Goal: Task Accomplishment & Management: Manage account settings

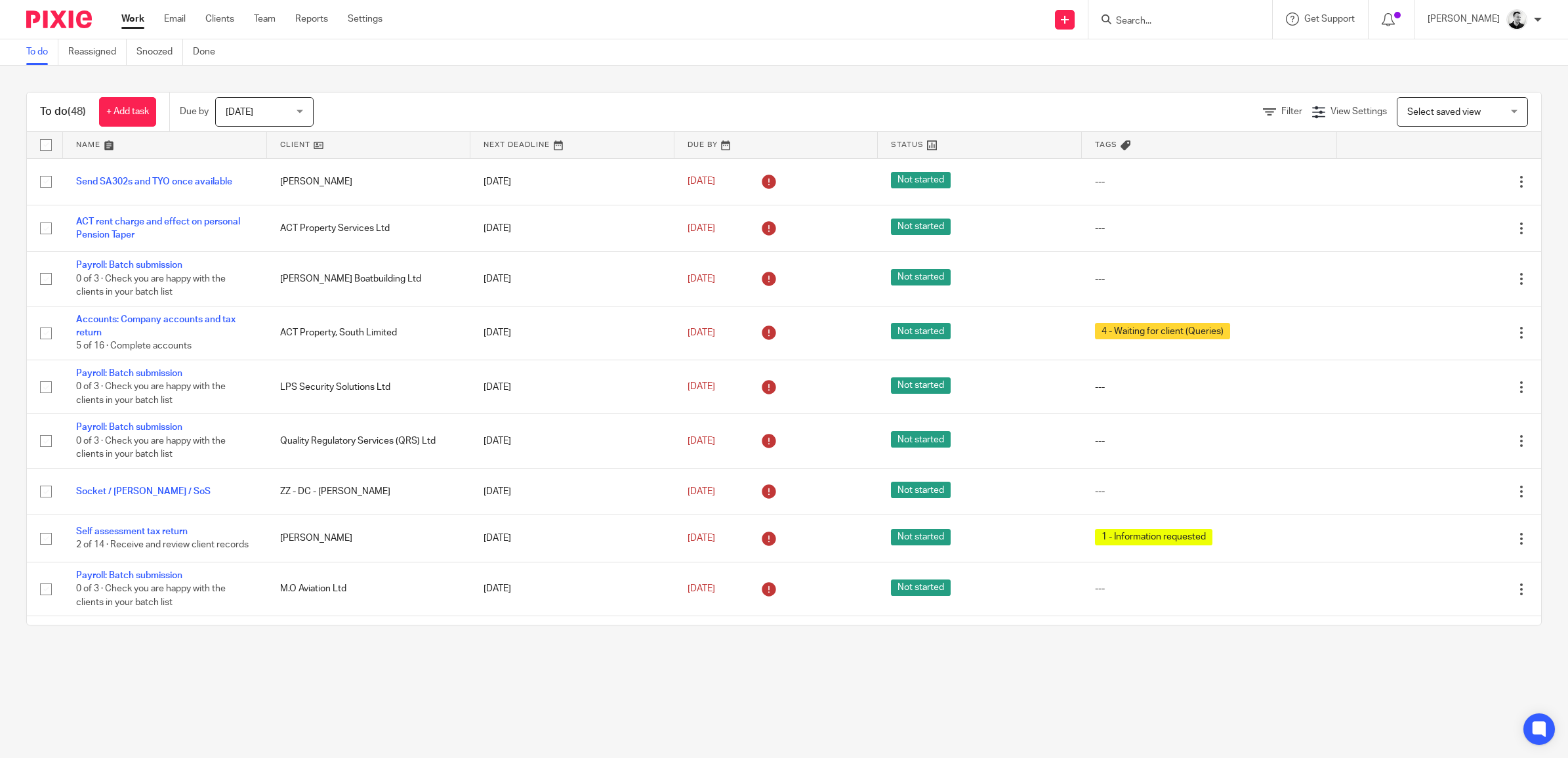
click at [284, 113] on span "[DATE]" at bounding box center [260, 112] width 70 height 27
click at [266, 188] on span "This week" at bounding box center [248, 193] width 41 height 9
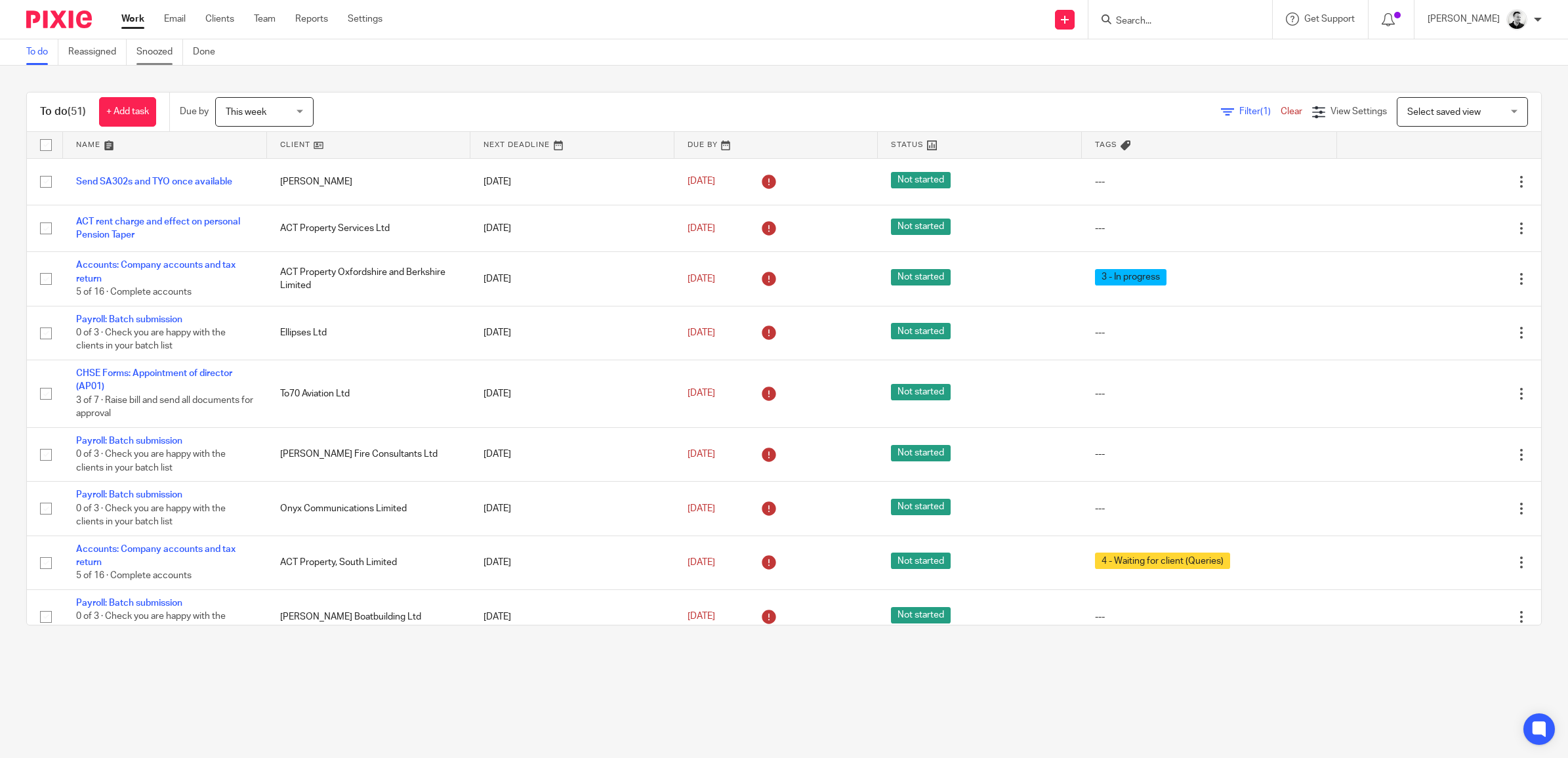
click at [144, 53] on link "Snoozed" at bounding box center [159, 52] width 46 height 25
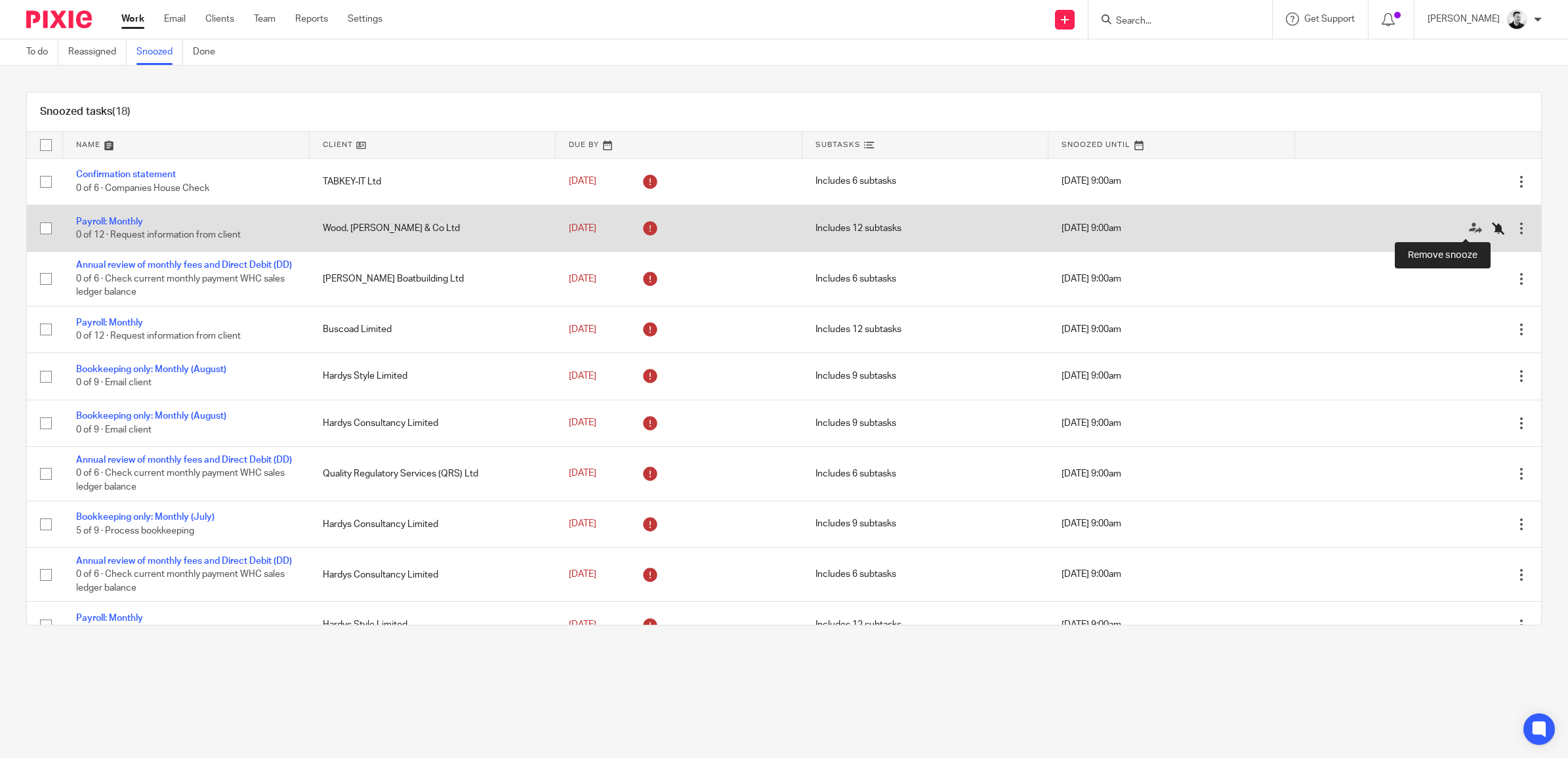
click at [1492, 228] on icon at bounding box center [1498, 228] width 13 height 13
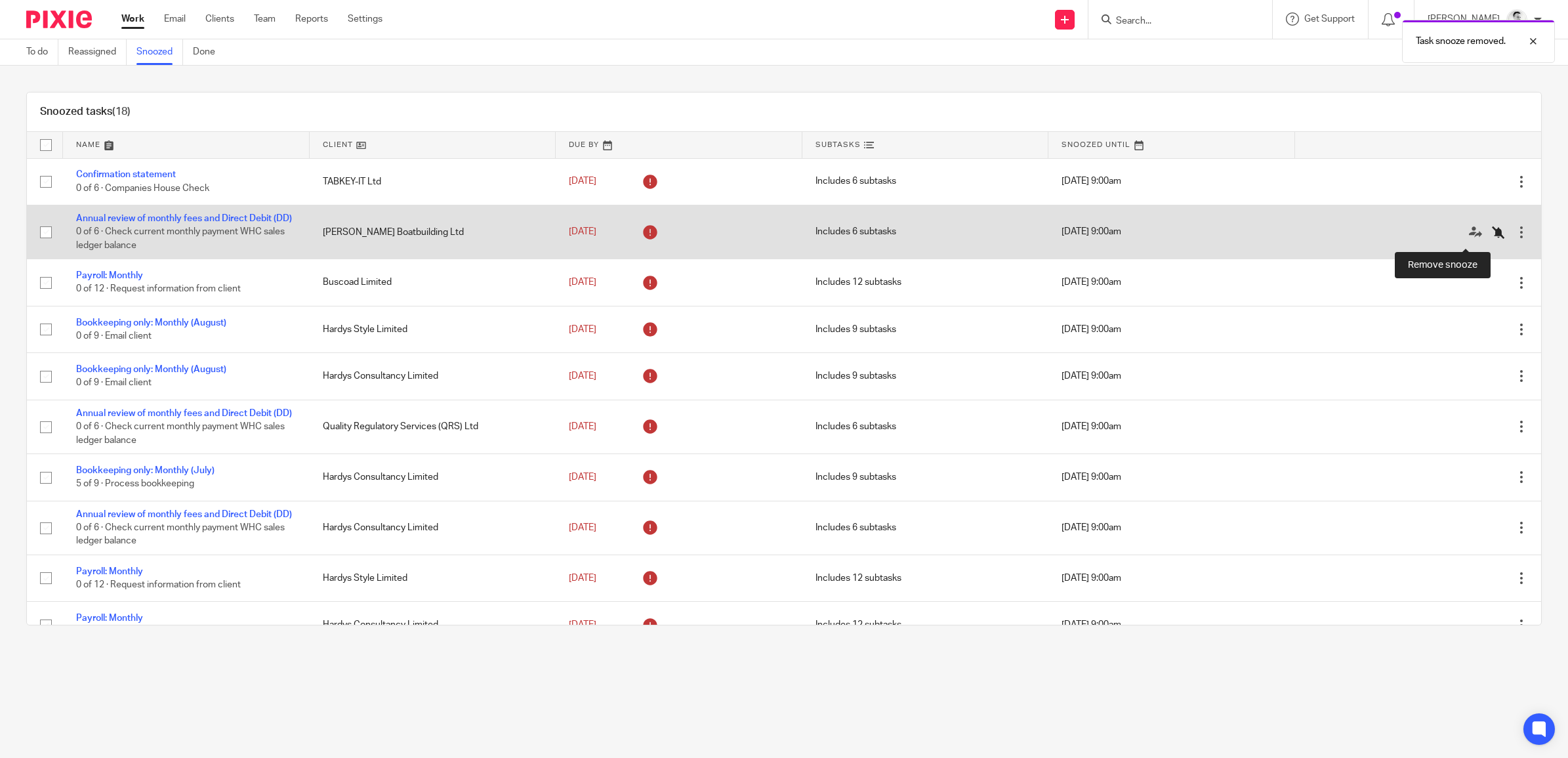
click at [1492, 235] on icon at bounding box center [1498, 232] width 13 height 13
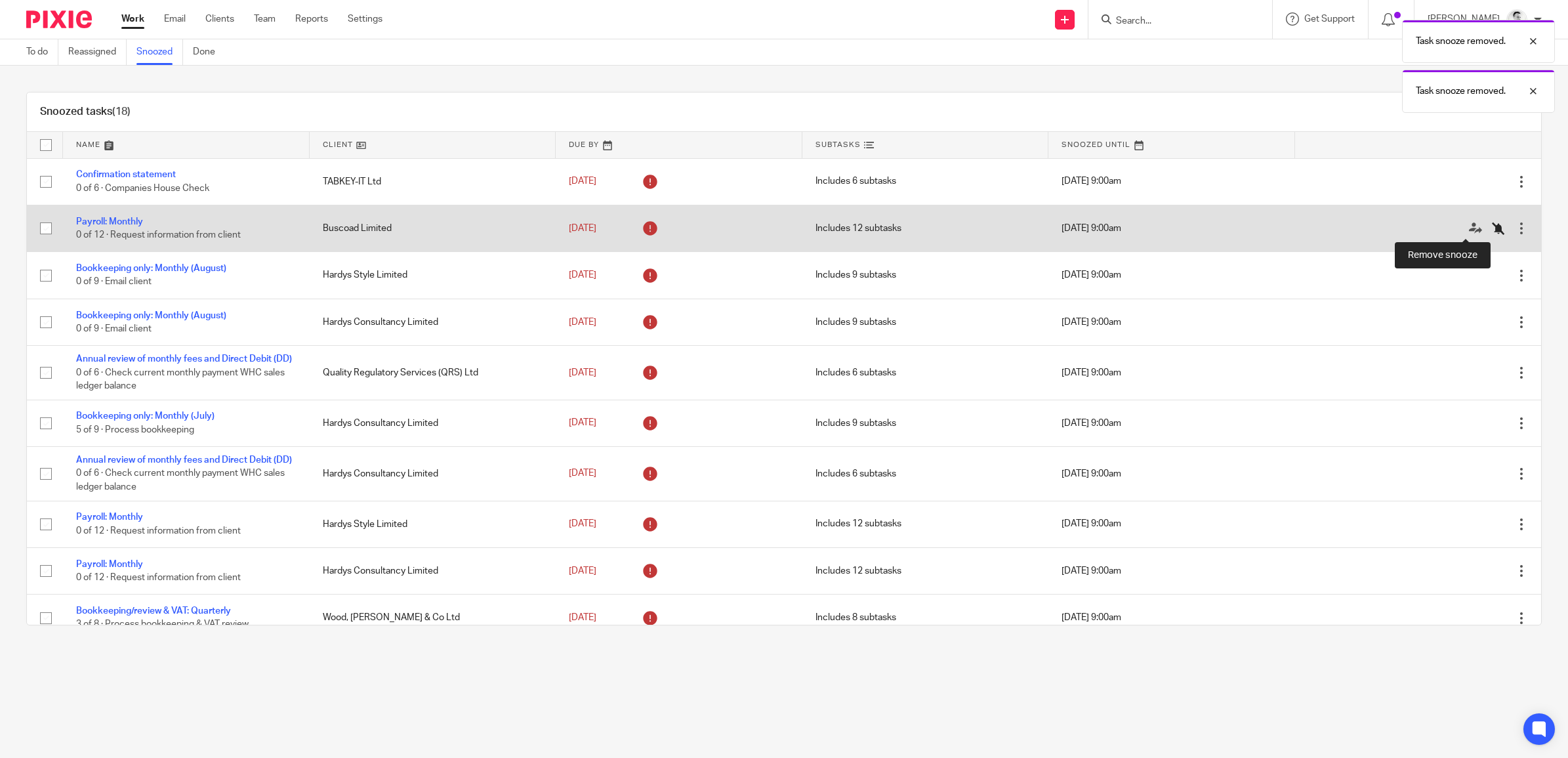
click at [1492, 233] on icon at bounding box center [1498, 228] width 13 height 13
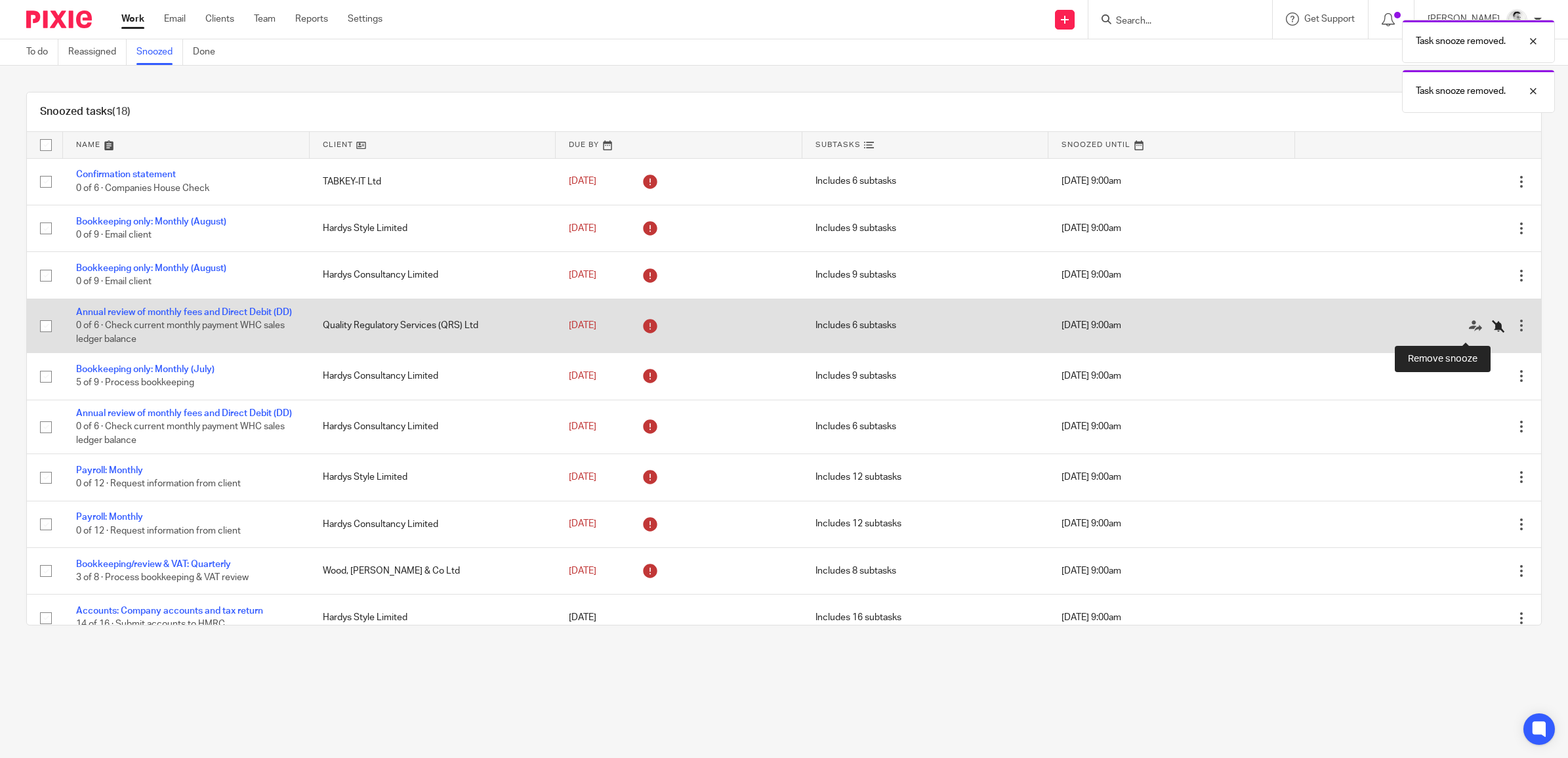
click at [1492, 329] on icon at bounding box center [1498, 326] width 13 height 13
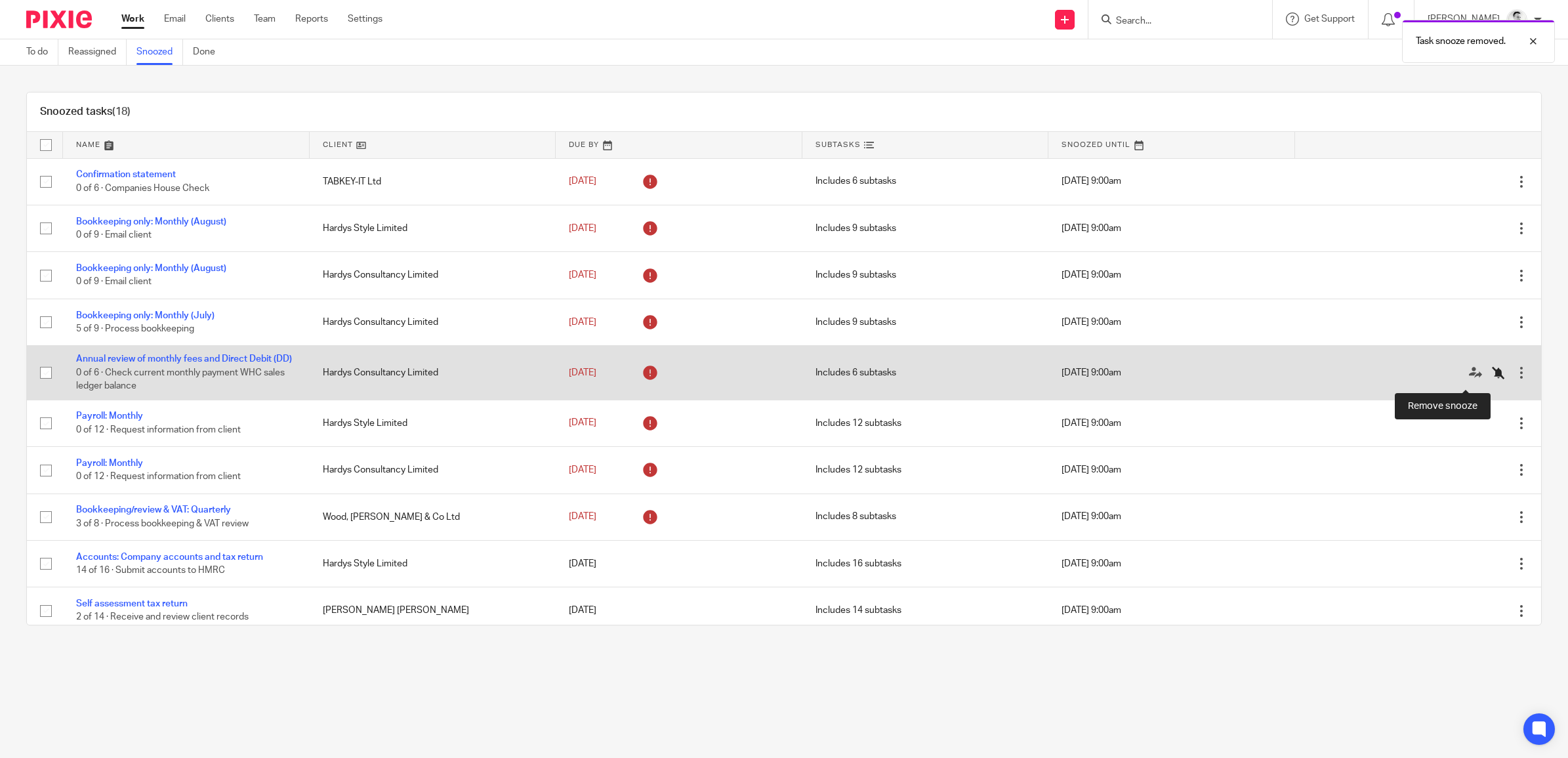
click at [1492, 376] on icon at bounding box center [1498, 373] width 13 height 13
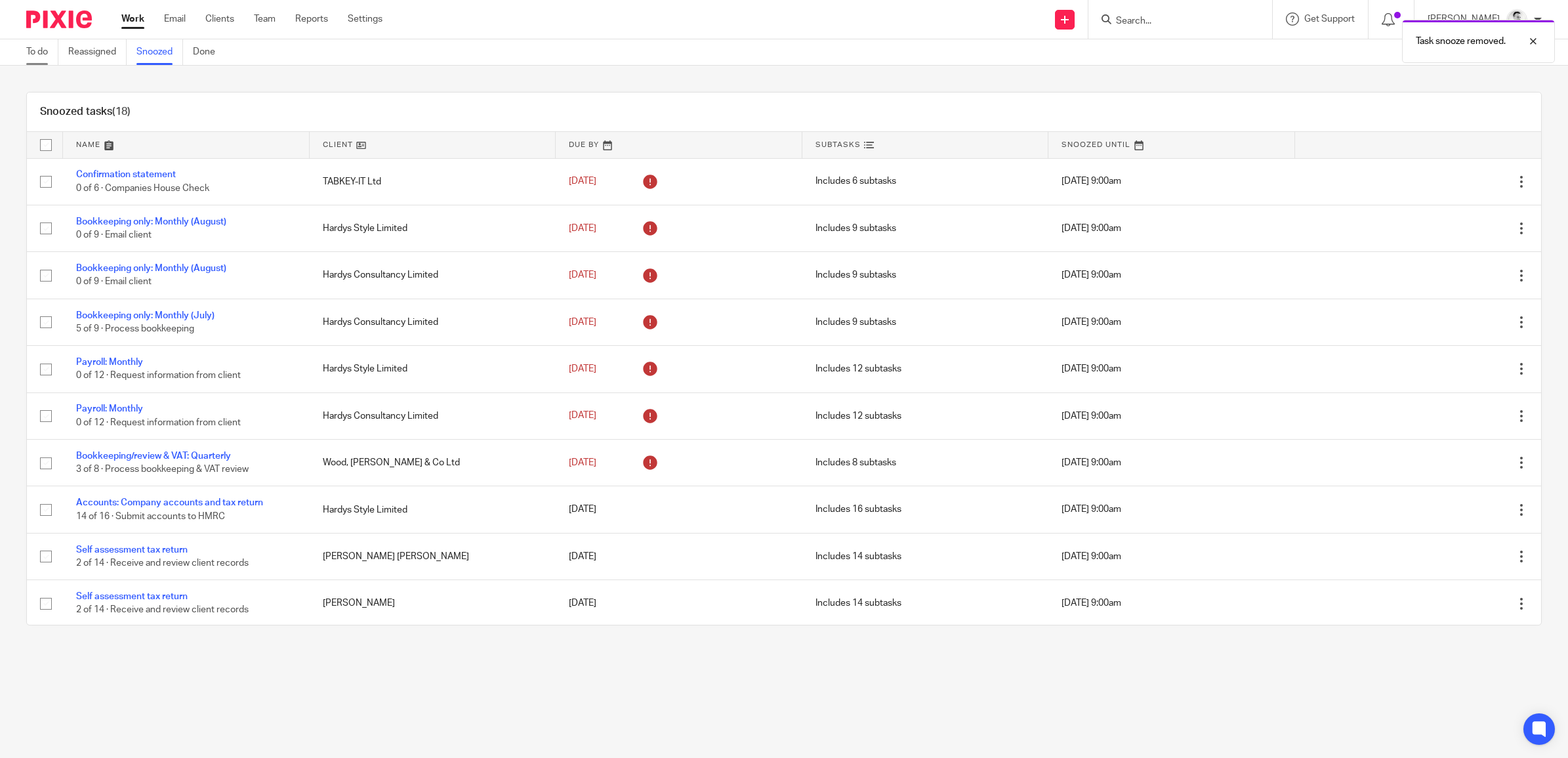
click at [49, 49] on link "To do" at bounding box center [42, 52] width 32 height 25
